Goal: Task Accomplishment & Management: Use online tool/utility

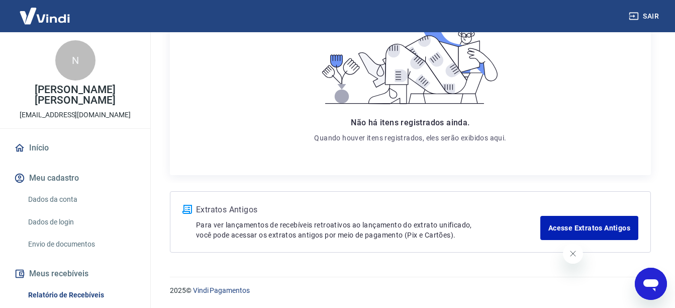
scroll to position [114, 0]
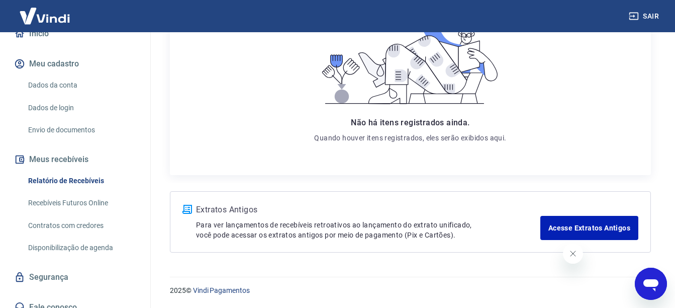
click at [644, 10] on button "Sair" at bounding box center [645, 16] width 36 height 19
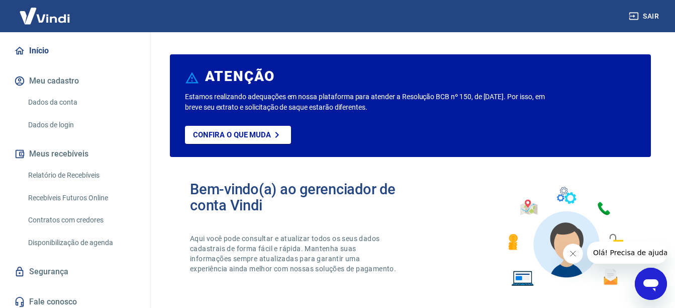
scroll to position [91, 0]
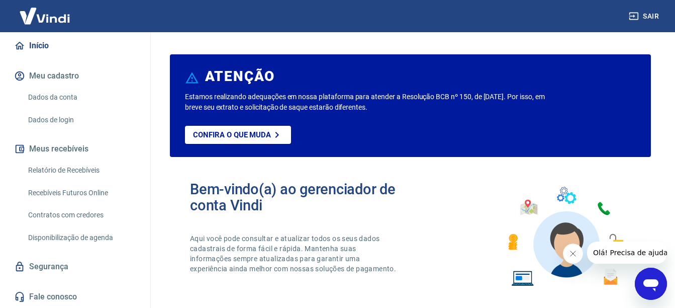
drag, startPoint x: 99, startPoint y: 170, endPoint x: 106, endPoint y: 167, distance: 7.7
click at [99, 170] on link "Relatório de Recebíveis" at bounding box center [81, 170] width 114 height 21
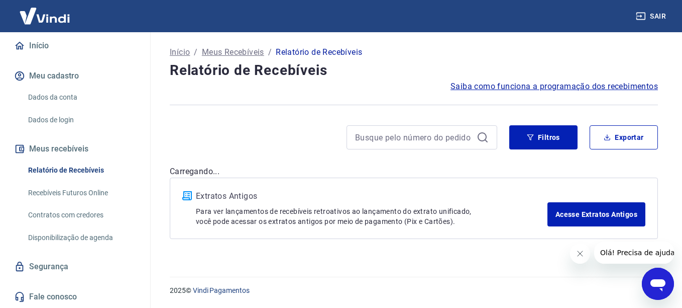
click at [79, 189] on link "Recebíveis Futuros Online" at bounding box center [81, 192] width 114 height 21
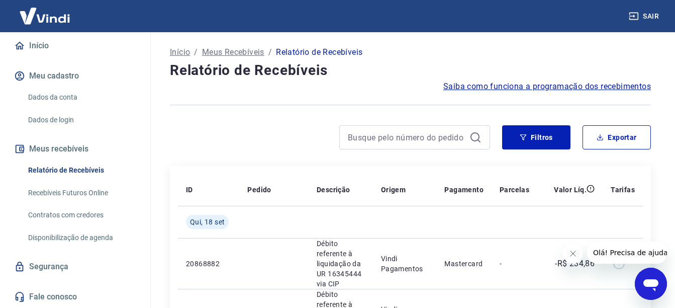
click at [90, 192] on link "Recebíveis Futuros Online" at bounding box center [81, 192] width 114 height 21
click at [631, 22] on button "Sair" at bounding box center [645, 16] width 36 height 19
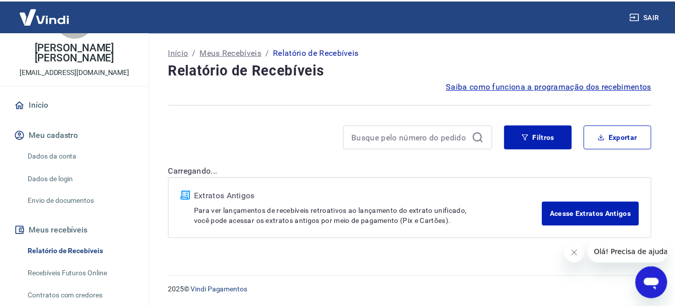
scroll to position [101, 0]
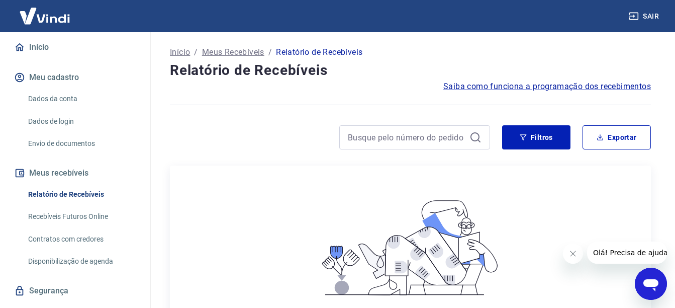
click at [112, 184] on link "Relatório de Recebíveis" at bounding box center [81, 194] width 114 height 21
click at [661, 12] on button "Sair" at bounding box center [645, 16] width 36 height 19
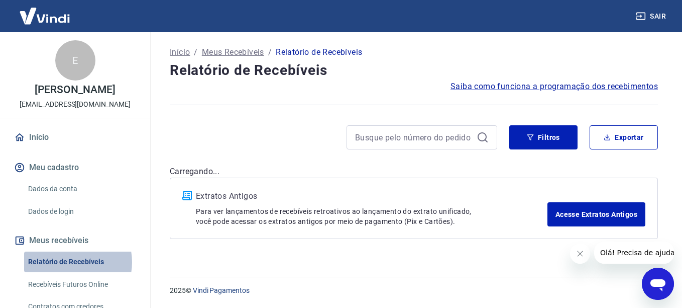
click at [70, 262] on link "Relatório de Recebíveis" at bounding box center [81, 261] width 114 height 21
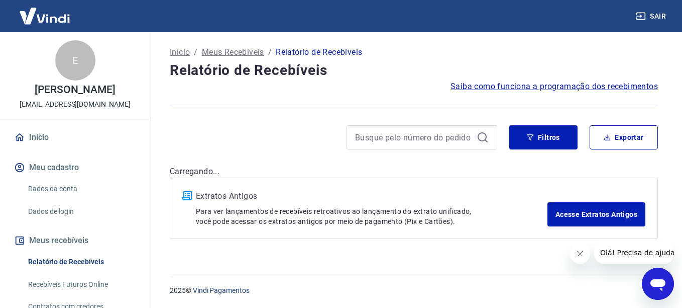
click at [76, 259] on link "Relatório de Recebíveis" at bounding box center [81, 261] width 114 height 21
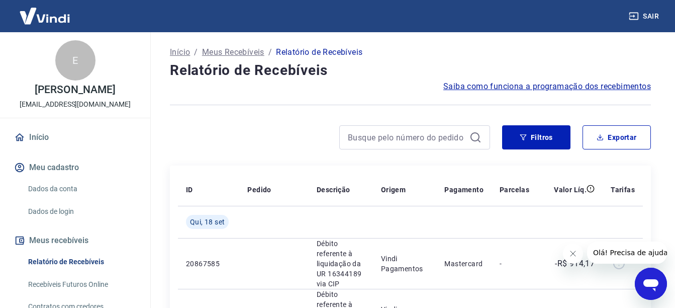
click at [97, 285] on link "Recebíveis Futuros Online" at bounding box center [81, 284] width 114 height 21
click at [641, 8] on button "Sair" at bounding box center [645, 16] width 36 height 19
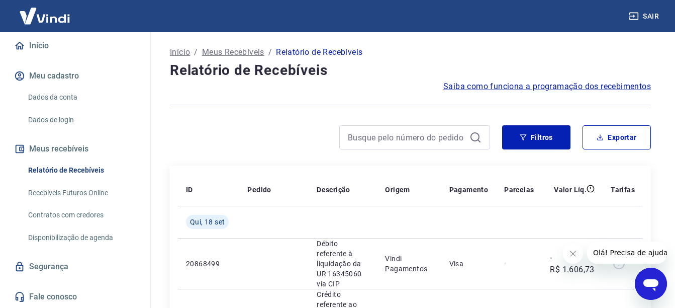
scroll to position [101, 0]
click at [76, 188] on link "Recebíveis Futuros Online" at bounding box center [81, 192] width 114 height 21
click at [645, 13] on button "Sair" at bounding box center [645, 16] width 36 height 19
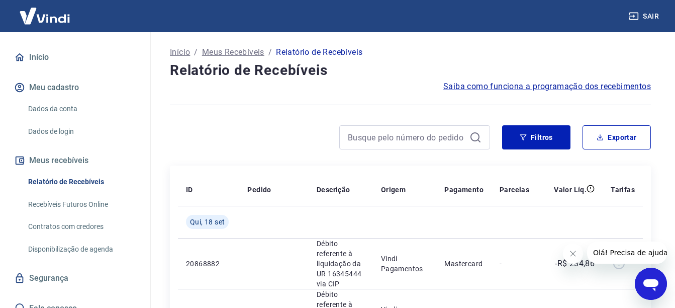
scroll to position [91, 0]
click at [74, 193] on link "Recebíveis Futuros Online" at bounding box center [81, 203] width 114 height 21
click at [648, 20] on button "Sair" at bounding box center [645, 16] width 36 height 19
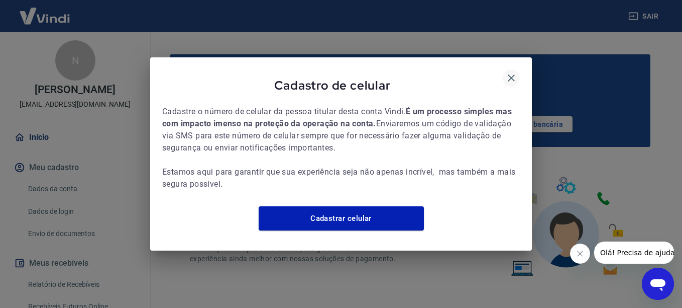
click at [515, 72] on icon "button" at bounding box center [512, 78] width 12 height 12
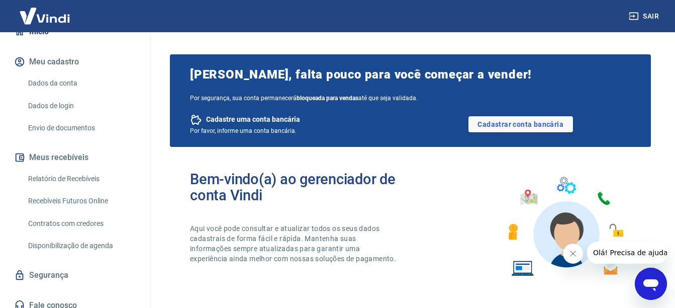
scroll to position [114, 0]
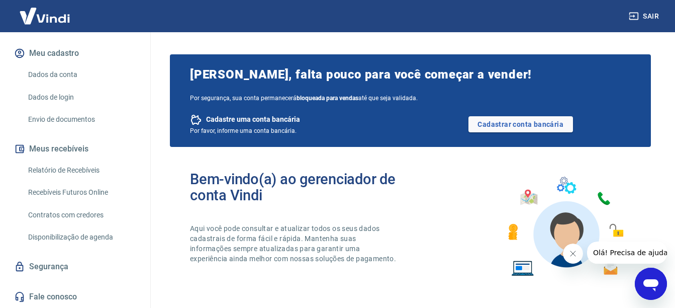
click at [93, 192] on link "Recebíveis Futuros Online" at bounding box center [81, 192] width 114 height 21
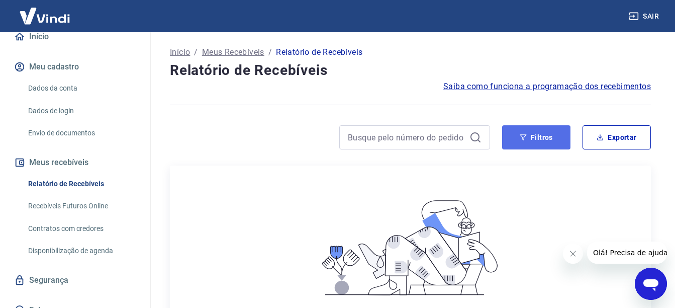
click at [521, 142] on button "Filtros" at bounding box center [536, 137] width 68 height 24
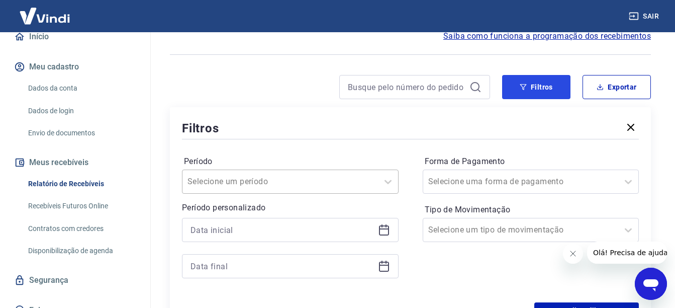
scroll to position [101, 0]
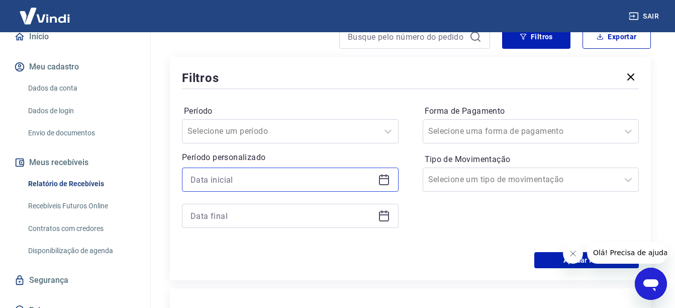
click at [327, 179] on input at bounding box center [281, 179] width 183 height 15
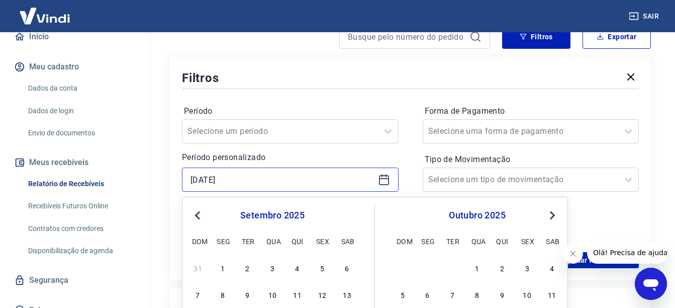
type input "[DATE]"
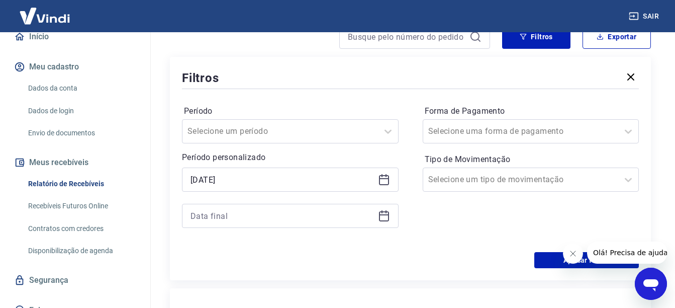
click at [338, 158] on p "Período personalizado" at bounding box center [290, 157] width 217 height 12
click at [265, 215] on input at bounding box center [281, 215] width 183 height 15
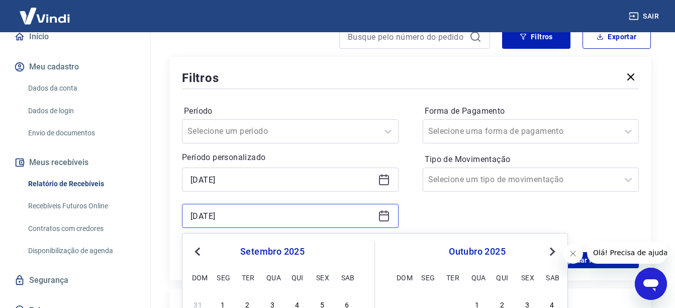
type input "[DATE]"
click at [267, 203] on div "15/09/2025 17/09/2025 Previous Month Next Month setembro 2025 dom seg ter qua q…" at bounding box center [290, 197] width 217 height 60
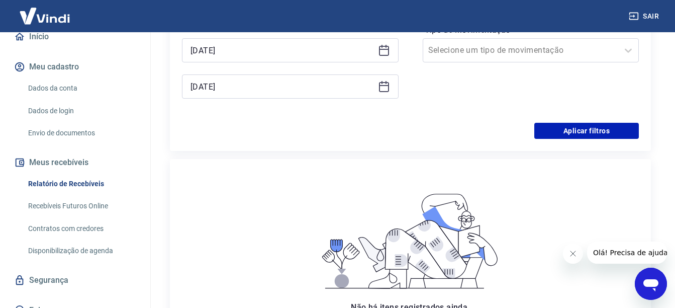
scroll to position [251, 0]
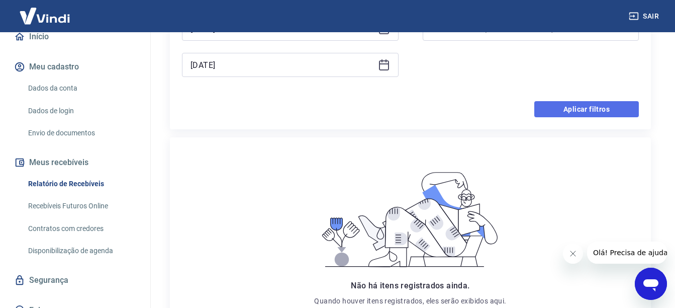
click at [561, 114] on button "Aplicar filtros" at bounding box center [586, 109] width 105 height 16
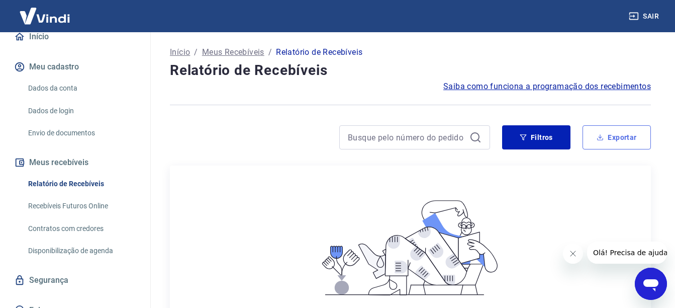
click at [611, 141] on button "Exportar" at bounding box center [616, 137] width 68 height 24
type input "[DATE]"
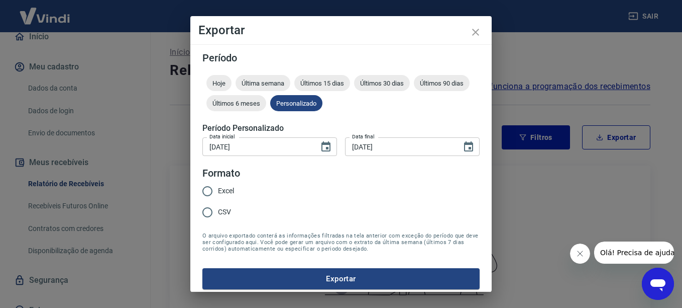
click at [226, 214] on span "CSV" at bounding box center [224, 212] width 13 height 11
click at [218, 214] on input "CSV" at bounding box center [207, 212] width 21 height 21
radio input "true"
click at [282, 284] on button "Exportar" at bounding box center [341, 278] width 277 height 21
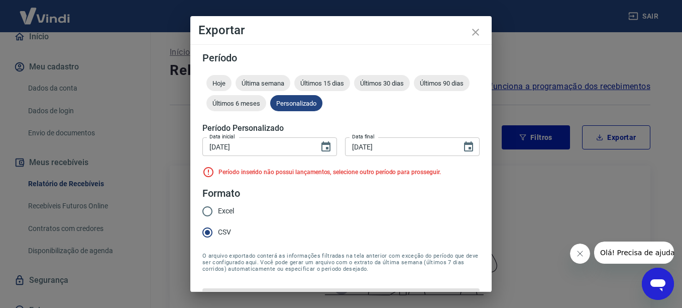
click at [318, 223] on form "Período Hoje Última semana Últimos 15 dias Últimos 30 dias Últimos 90 dias Últi…" at bounding box center [341, 181] width 277 height 256
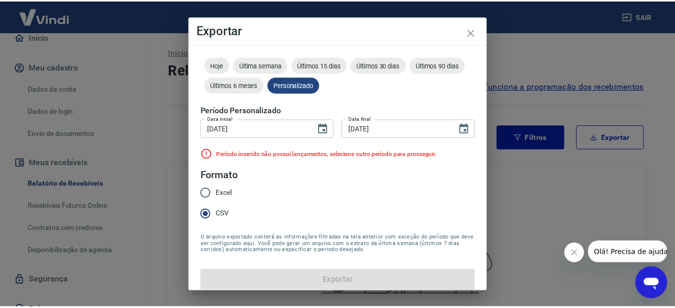
scroll to position [26, 0]
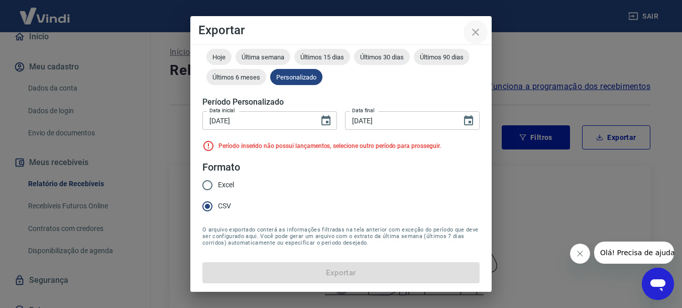
click at [480, 33] on icon "close" at bounding box center [476, 32] width 12 height 12
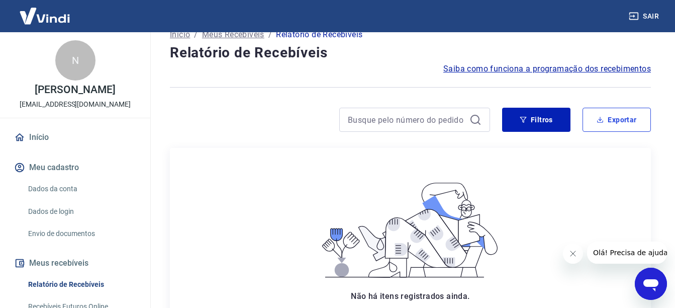
scroll to position [0, 0]
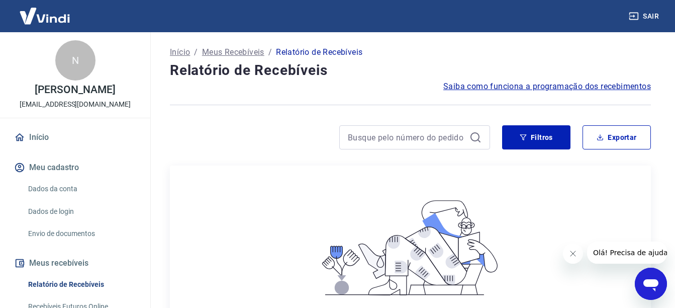
click at [650, 20] on button "Sair" at bounding box center [645, 16] width 36 height 19
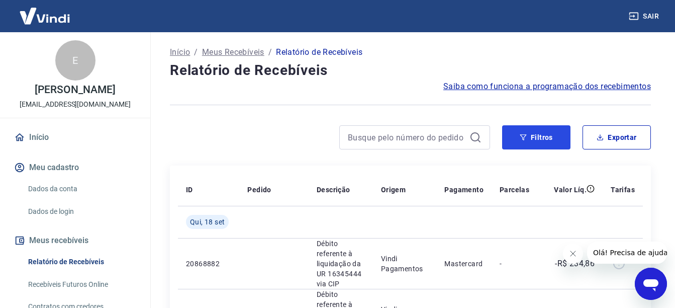
click at [554, 137] on button "Filtros" at bounding box center [536, 137] width 68 height 24
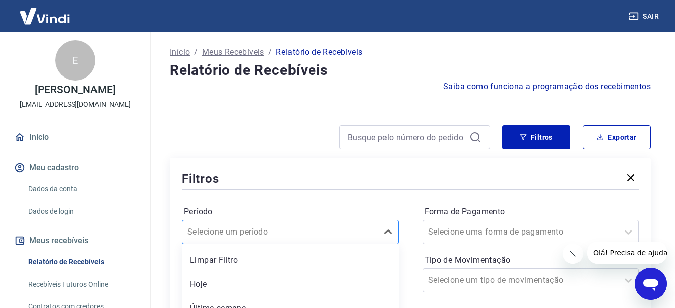
click at [260, 227] on div "option Última semana focused, 3 of 7. 7 results available. Use Up and Down to c…" at bounding box center [290, 232] width 217 height 24
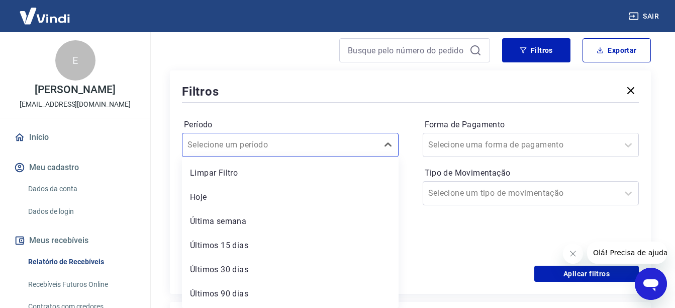
click at [317, 100] on div "Filtros" at bounding box center [410, 91] width 457 height 18
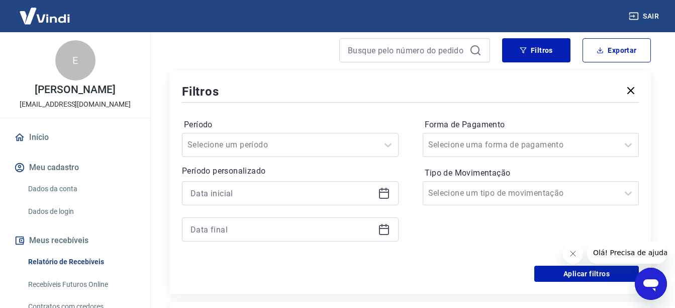
click at [290, 203] on div at bounding box center [290, 193] width 217 height 24
click at [297, 200] on input at bounding box center [281, 192] width 183 height 15
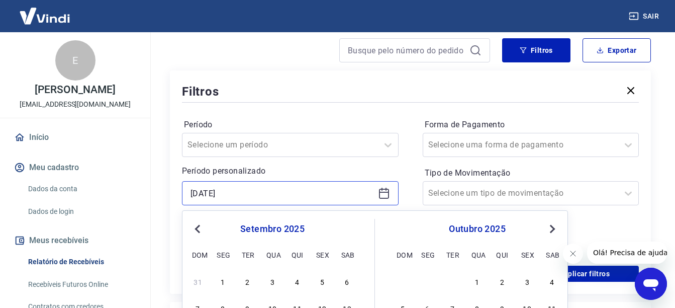
type input "15/09/2025"
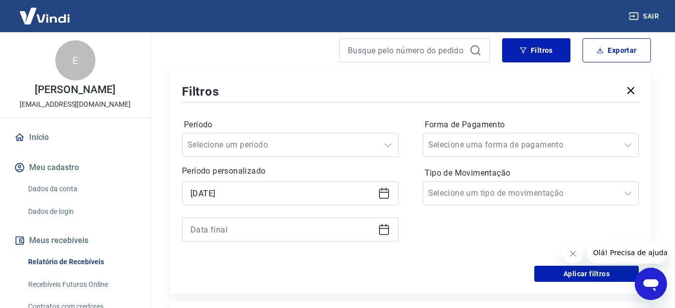
click at [172, 174] on div "Filtros Período Selecione um período Período personalizado 15/09/2025 Forma de …" at bounding box center [410, 181] width 481 height 223
click at [209, 225] on input at bounding box center [281, 229] width 183 height 15
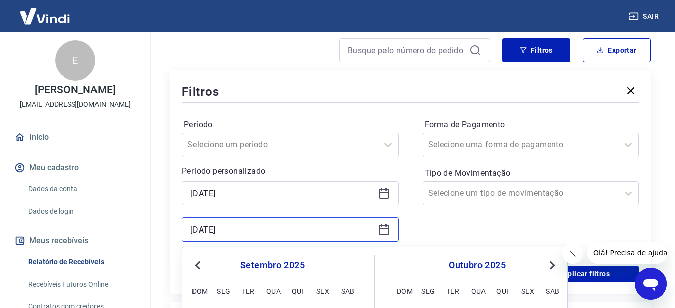
type input "17/09/2025"
click at [176, 215] on div "Filtros Período Selecione um período Período personalizado 15/09/2025 17/09/202…" at bounding box center [410, 181] width 481 height 223
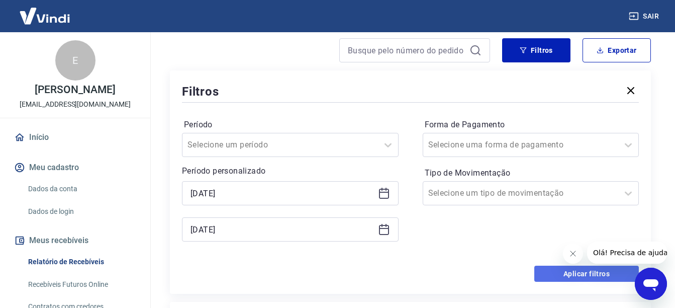
click at [583, 277] on button "Aplicar filtros" at bounding box center [586, 273] width 105 height 16
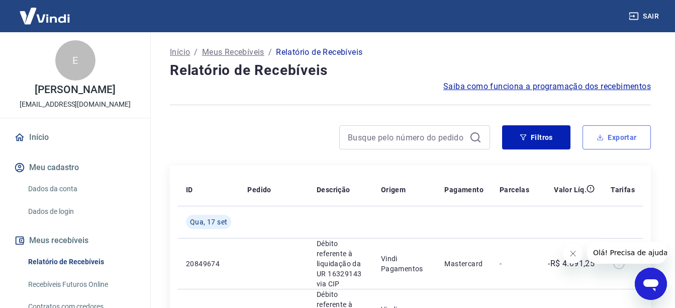
click at [611, 145] on button "Exportar" at bounding box center [616, 137] width 68 height 24
type input "15/09/2025"
type input "17/09/2025"
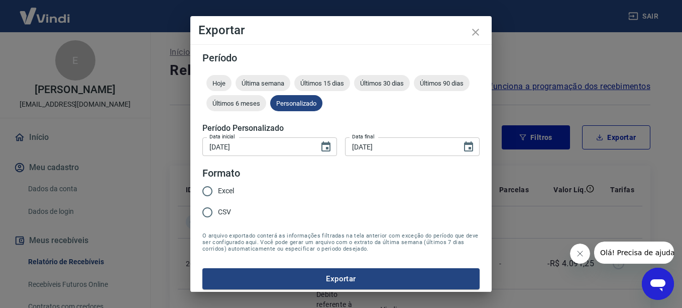
click at [218, 217] on input "CSV" at bounding box center [207, 212] width 21 height 21
radio input "true"
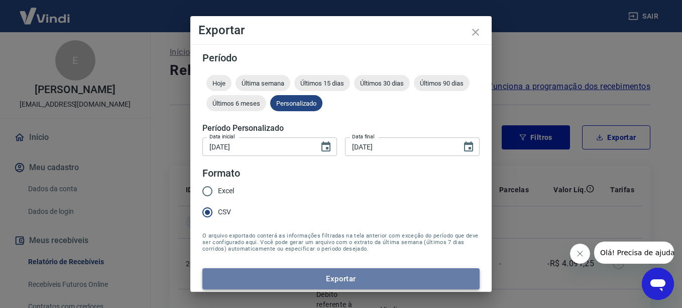
click at [414, 280] on button "Exportar" at bounding box center [341, 278] width 277 height 21
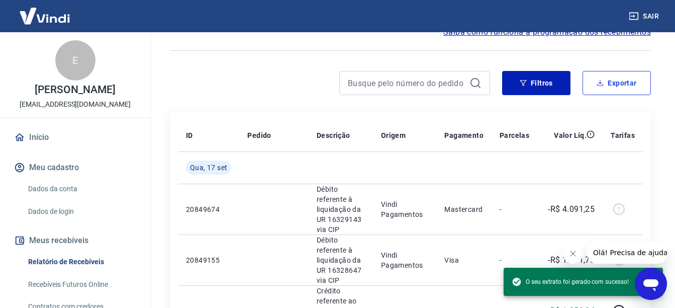
scroll to position [50, 0]
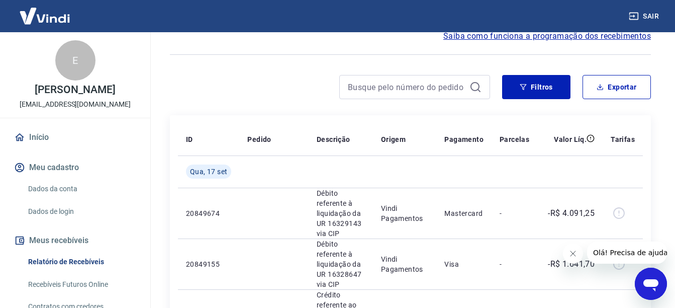
click at [647, 12] on button "Sair" at bounding box center [645, 16] width 36 height 19
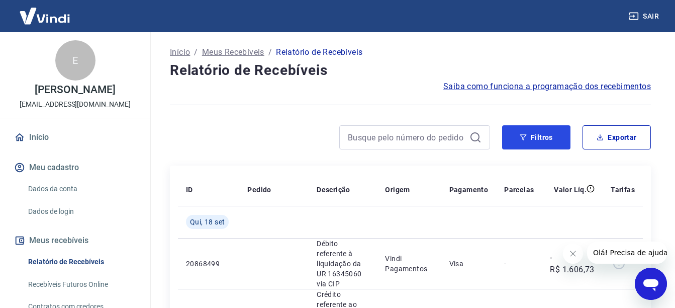
drag, startPoint x: 537, startPoint y: 143, endPoint x: 575, endPoint y: 152, distance: 39.7
click at [537, 143] on button "Filtros" at bounding box center [536, 137] width 68 height 24
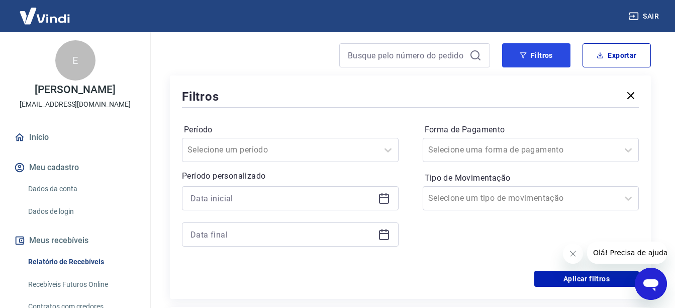
scroll to position [151, 0]
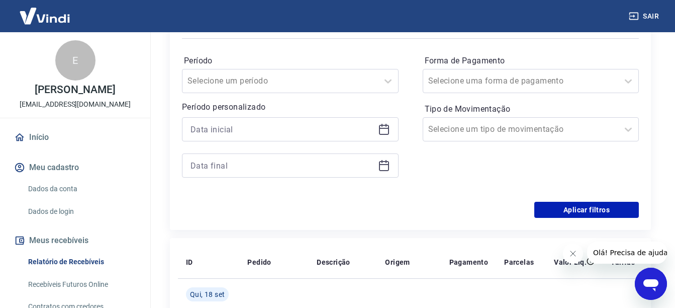
click at [303, 114] on div "Período personalizado" at bounding box center [290, 139] width 217 height 76
click at [300, 127] on input at bounding box center [281, 129] width 183 height 15
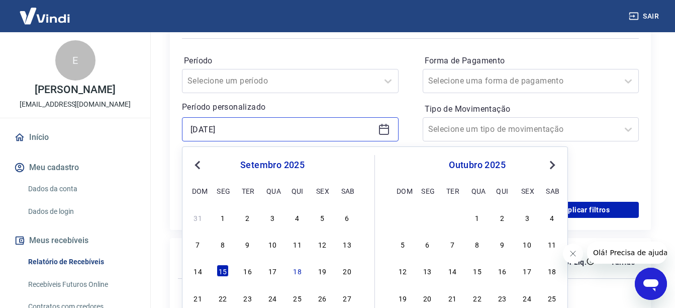
type input "[DATE]"
click at [333, 103] on p "Período personalizado" at bounding box center [290, 107] width 217 height 12
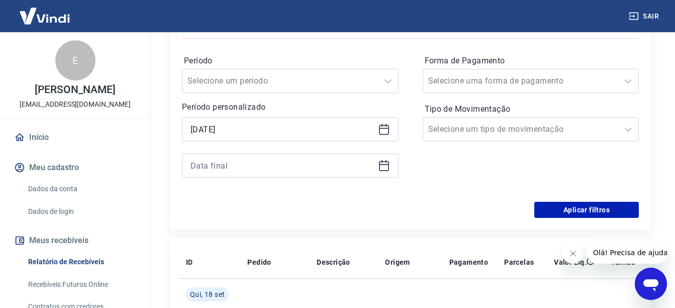
click at [312, 157] on div at bounding box center [290, 165] width 217 height 24
click at [306, 164] on input at bounding box center [281, 165] width 183 height 15
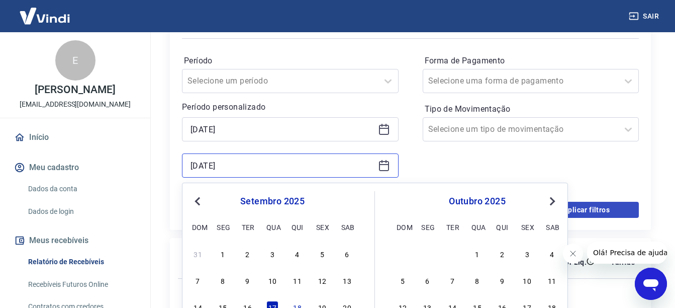
type input "[DATE]"
click at [625, 206] on button "Aplicar filtros" at bounding box center [586, 210] width 105 height 16
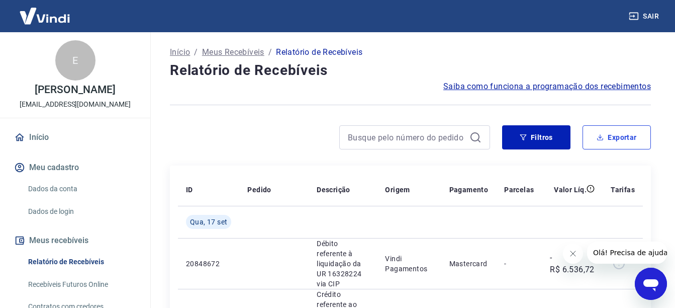
drag, startPoint x: 615, startPoint y: 137, endPoint x: 624, endPoint y: 139, distance: 9.3
click at [615, 137] on button "Exportar" at bounding box center [616, 137] width 68 height 24
type input "[DATE]"
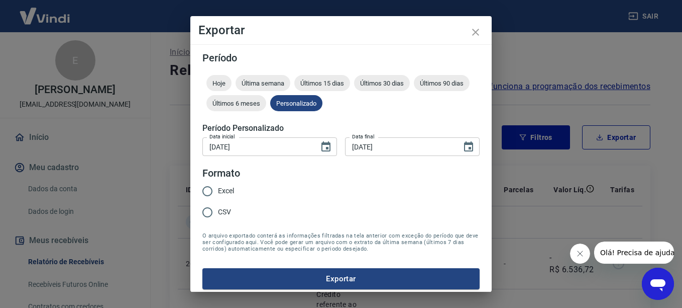
click at [224, 212] on span "CSV" at bounding box center [224, 212] width 13 height 11
click at [218, 212] on input "CSV" at bounding box center [207, 212] width 21 height 21
radio input "true"
click at [283, 279] on button "Exportar" at bounding box center [341, 278] width 277 height 21
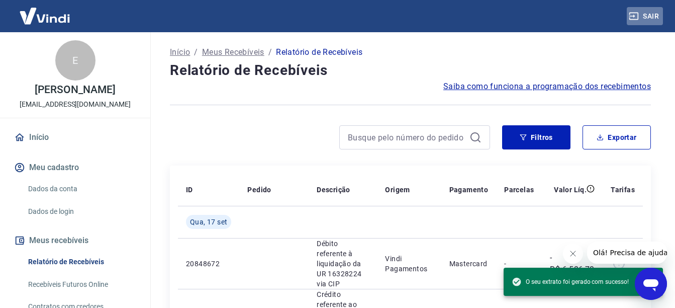
click at [656, 17] on button "Sair" at bounding box center [645, 16] width 36 height 19
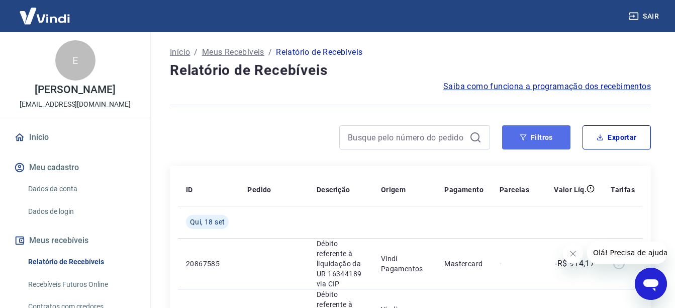
click at [547, 146] on button "Filtros" at bounding box center [536, 137] width 68 height 24
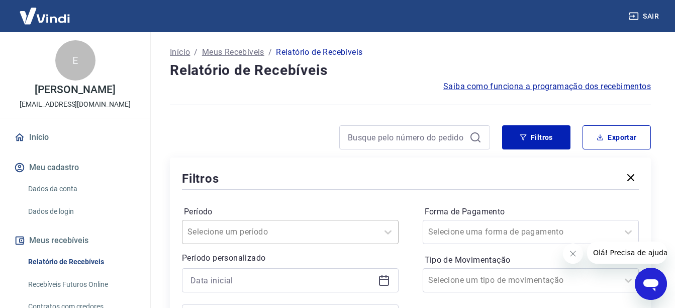
click at [316, 229] on div "Selecione um período" at bounding box center [290, 232] width 217 height 24
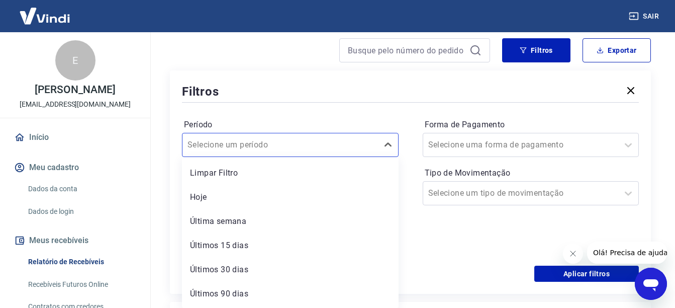
drag, startPoint x: 292, startPoint y: 87, endPoint x: 297, endPoint y: 100, distance: 13.4
click at [292, 87] on div "Filtros" at bounding box center [410, 91] width 457 height 18
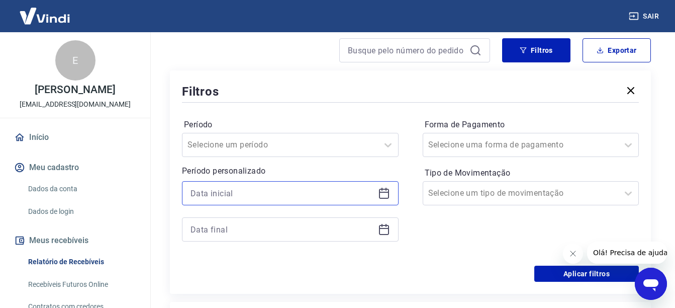
click at [285, 198] on input at bounding box center [281, 192] width 183 height 15
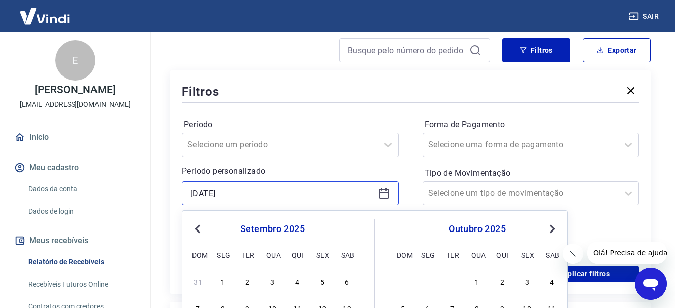
type input "15/09/2025"
click at [243, 69] on div "Filtros Exportar Filtros Período Selecione um período Período personalizado 15/…" at bounding box center [410, 165] width 481 height 255
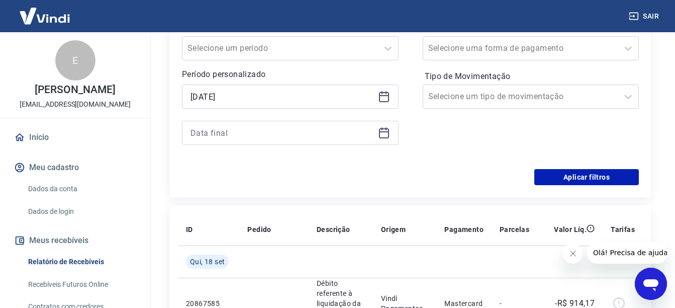
scroll to position [187, 0]
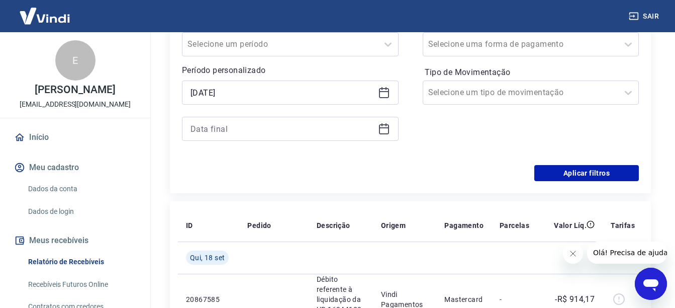
click at [250, 140] on div at bounding box center [290, 129] width 217 height 24
click at [267, 129] on input at bounding box center [281, 128] width 183 height 15
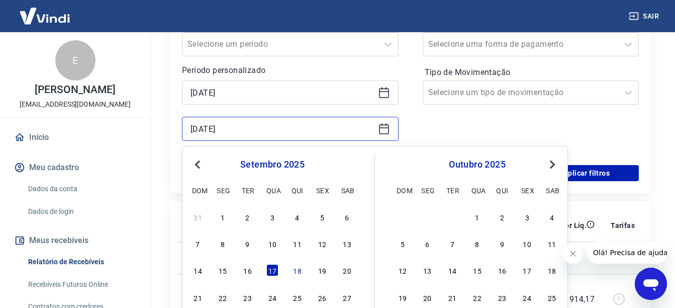
type input "17/09/2025"
click at [188, 72] on p "Período personalizado" at bounding box center [290, 70] width 217 height 12
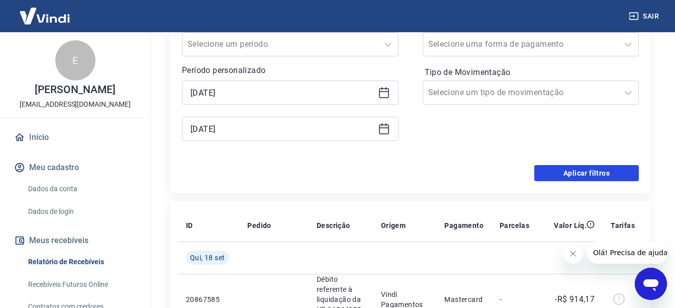
click at [582, 180] on button "Aplicar filtros" at bounding box center [586, 173] width 105 height 16
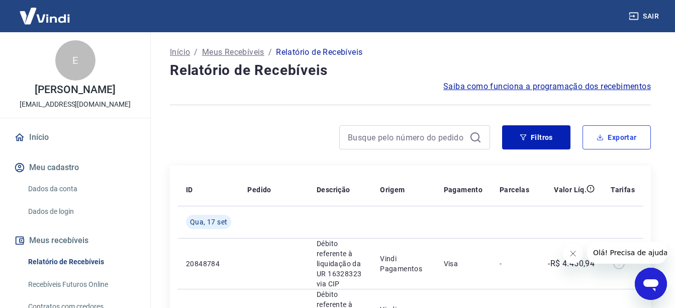
click at [623, 141] on button "Exportar" at bounding box center [616, 137] width 68 height 24
type input "15/09/2025"
type input "17/09/2025"
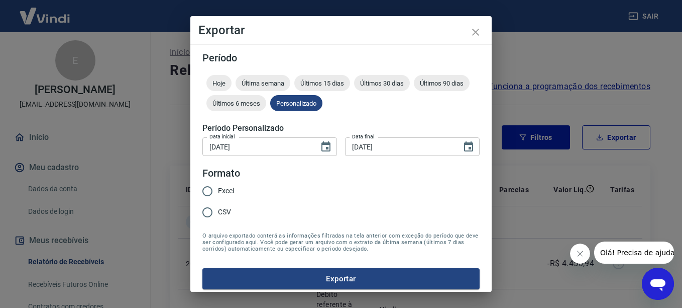
click at [218, 210] on input "CSV" at bounding box center [207, 212] width 21 height 21
radio input "true"
click at [270, 261] on form "Período Hoje Última semana Últimos 15 dias Últimos 30 dias Últimos 90 dias Últi…" at bounding box center [341, 171] width 277 height 236
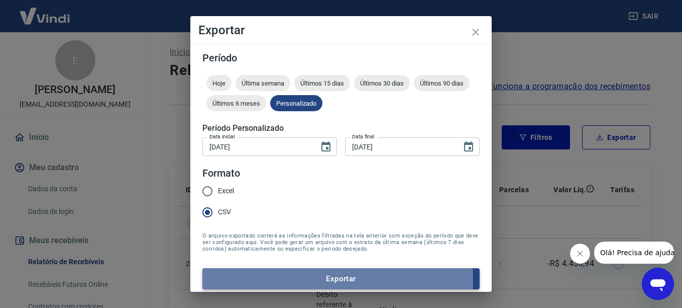
click at [281, 279] on button "Exportar" at bounding box center [341, 278] width 277 height 21
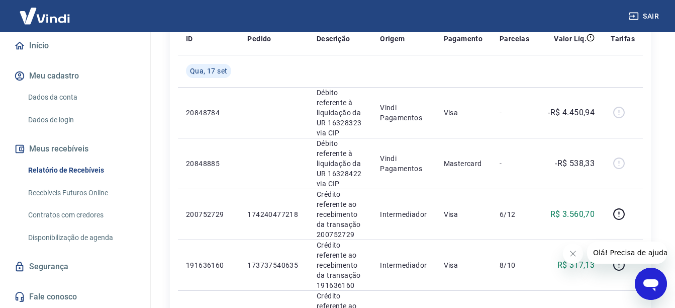
scroll to position [201, 0]
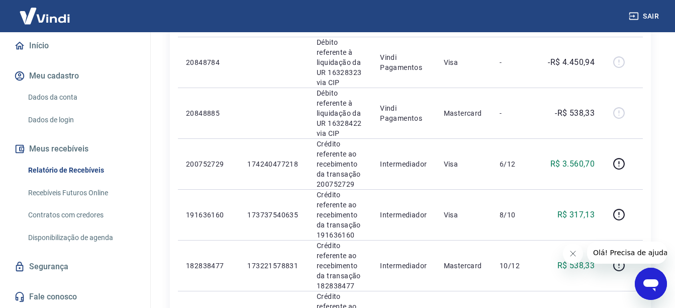
click at [71, 190] on link "Recebíveis Futuros Online" at bounding box center [81, 192] width 114 height 21
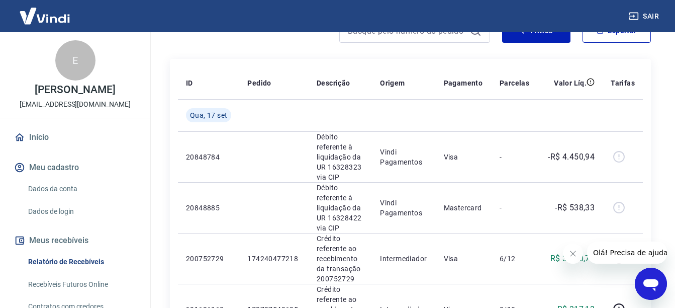
scroll to position [50, 0]
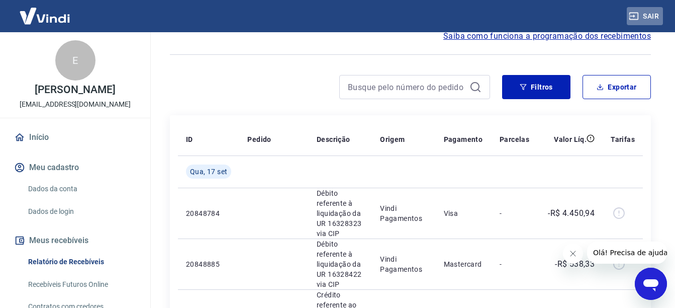
click at [636, 18] on icon "button" at bounding box center [634, 16] width 10 height 10
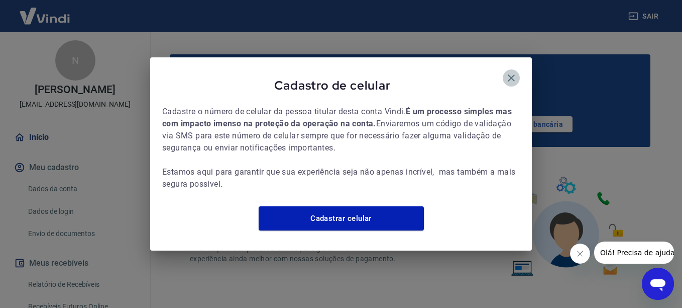
click at [514, 72] on icon "button" at bounding box center [512, 78] width 12 height 12
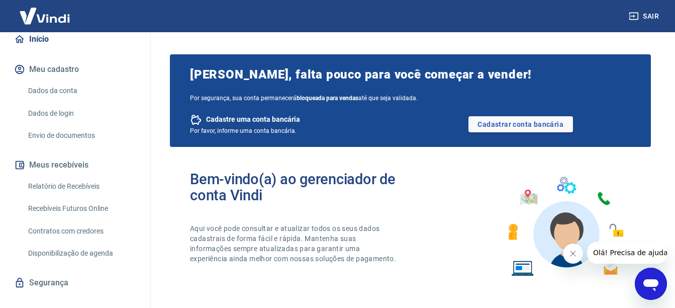
scroll to position [114, 0]
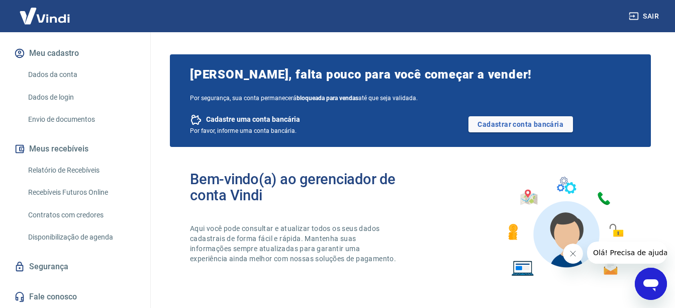
click at [100, 173] on link "Relatório de Recebíveis" at bounding box center [81, 170] width 114 height 21
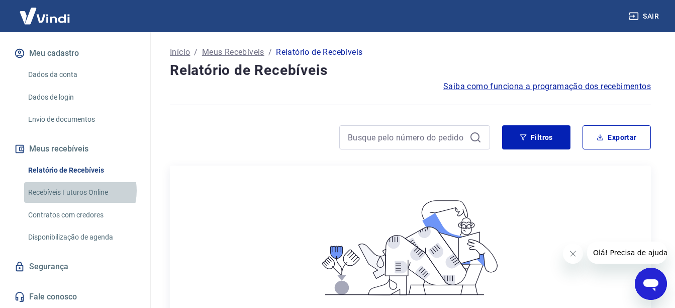
click at [79, 190] on link "Recebíveis Futuros Online" at bounding box center [81, 192] width 114 height 21
